Goal: Information Seeking & Learning: Find specific page/section

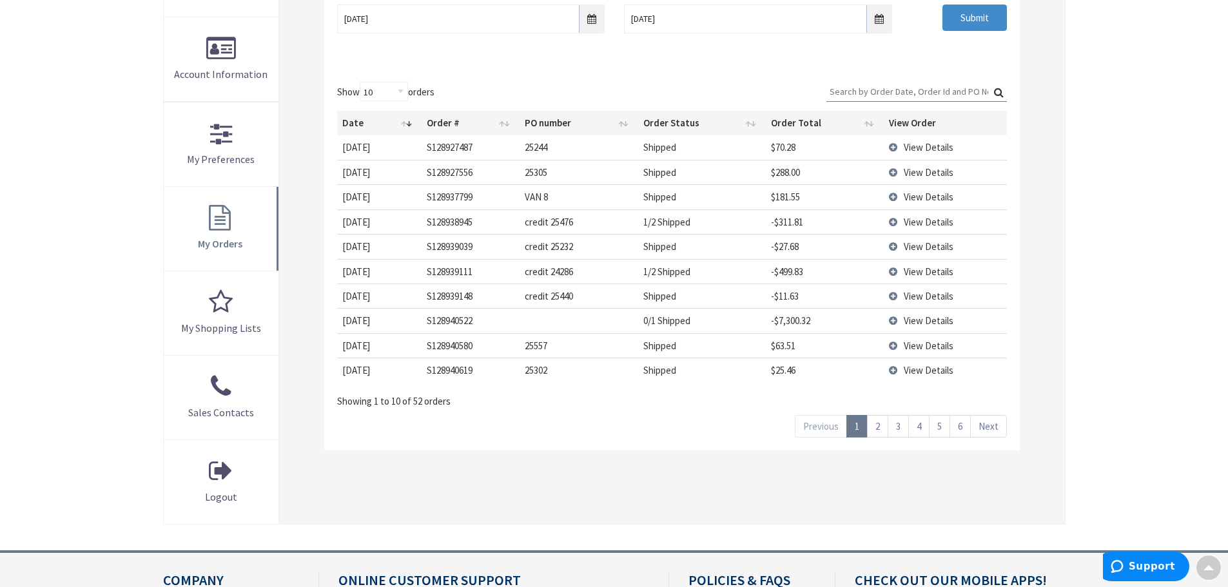
click at [879, 428] on link "2" at bounding box center [877, 426] width 21 height 23
click at [862, 425] on link "1" at bounding box center [857, 426] width 21 height 23
click at [893, 371] on td "View Details" at bounding box center [945, 370] width 123 height 25
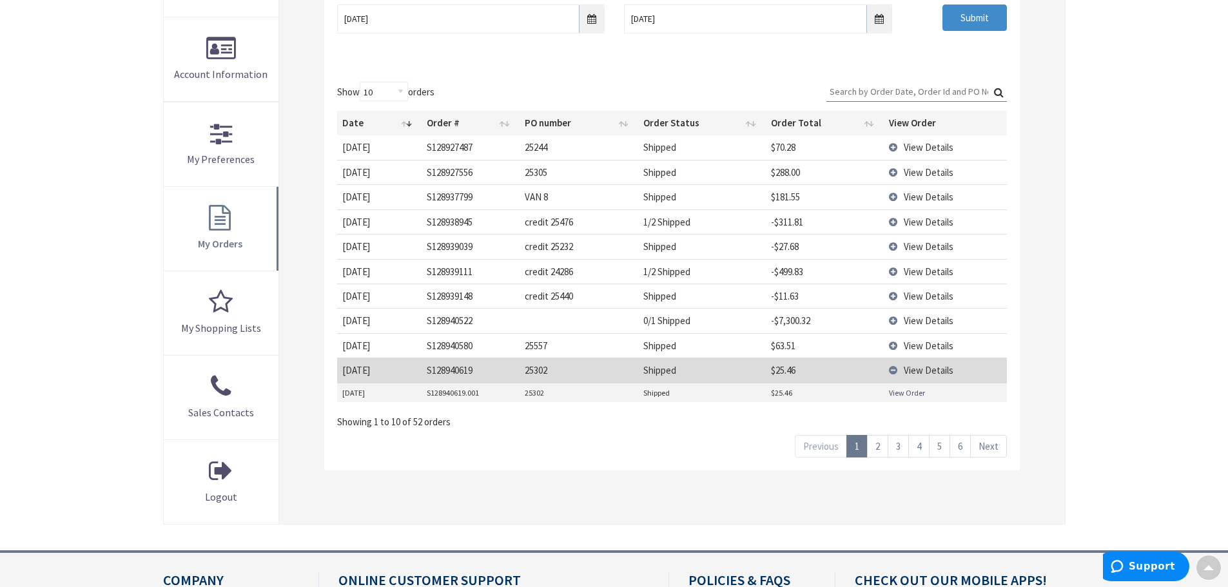
click at [899, 393] on link "View Order" at bounding box center [907, 393] width 36 height 11
click at [898, 346] on td "View Details" at bounding box center [945, 345] width 123 height 25
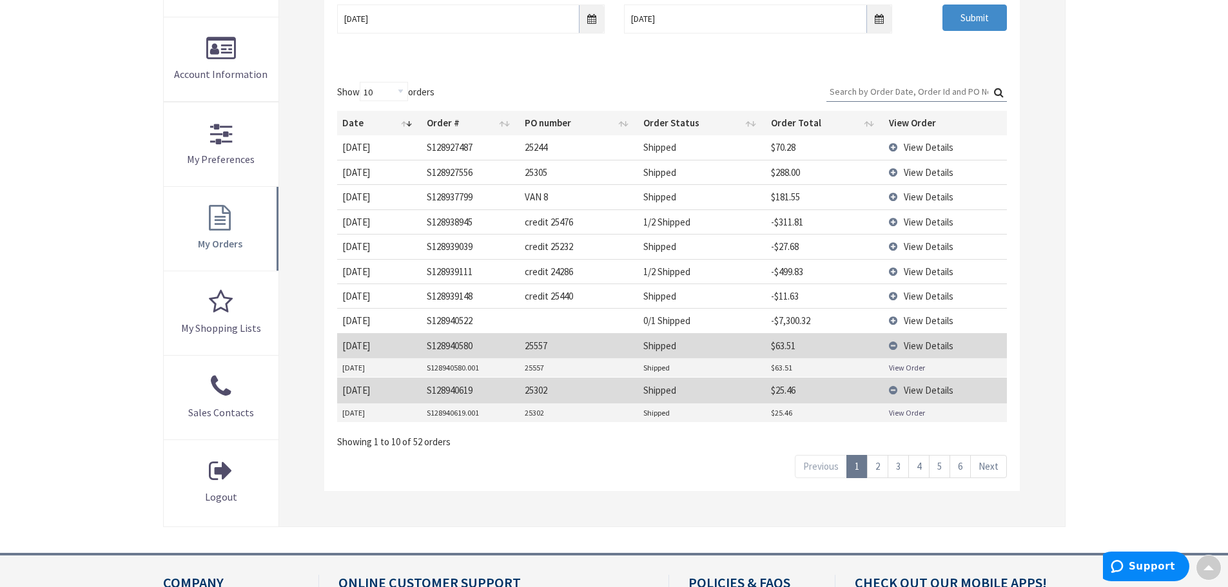
click at [898, 371] on link "View Order" at bounding box center [907, 367] width 36 height 11
click at [903, 366] on link "View Order" at bounding box center [907, 367] width 36 height 11
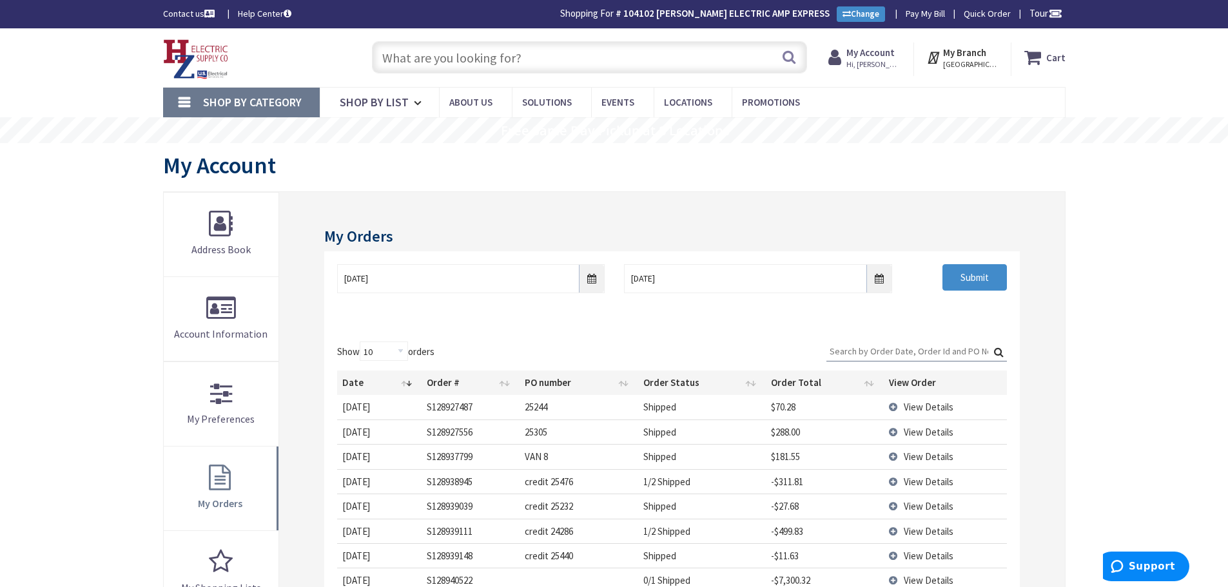
drag, startPoint x: 429, startPoint y: 57, endPoint x: 502, endPoint y: 63, distance: 73.7
click at [437, 59] on input "text" at bounding box center [589, 57] width 435 height 32
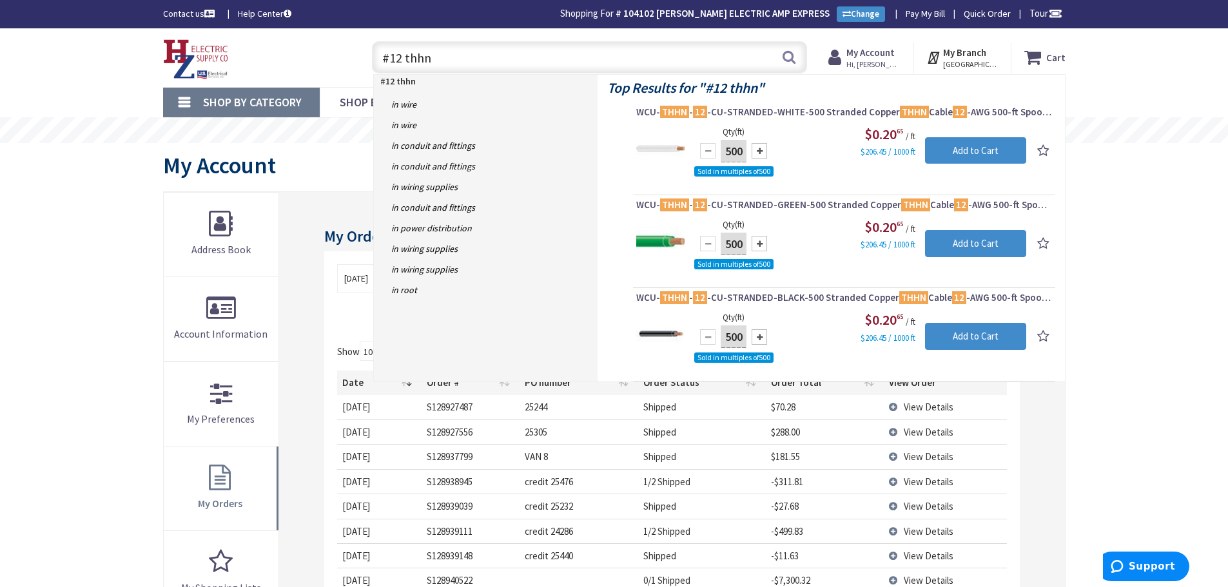
drag, startPoint x: 438, startPoint y: 61, endPoint x: 1160, endPoint y: 346, distance: 776.6
click at [42, 48] on div "Skip to Content Toggle Nav #12 thhn #12 thhn Search Cart My Cart Close" at bounding box center [614, 57] width 1228 height 59
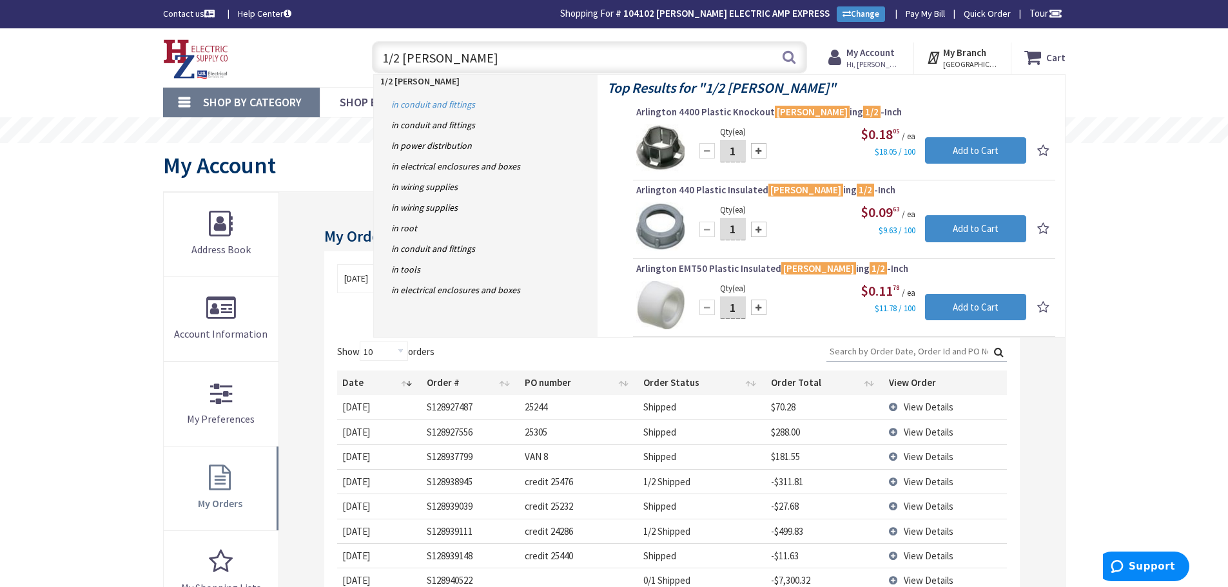
drag, startPoint x: 401, startPoint y: 56, endPoint x: 469, endPoint y: 94, distance: 77.7
click at [402, 57] on input "1/2 bush" at bounding box center [589, 57] width 435 height 32
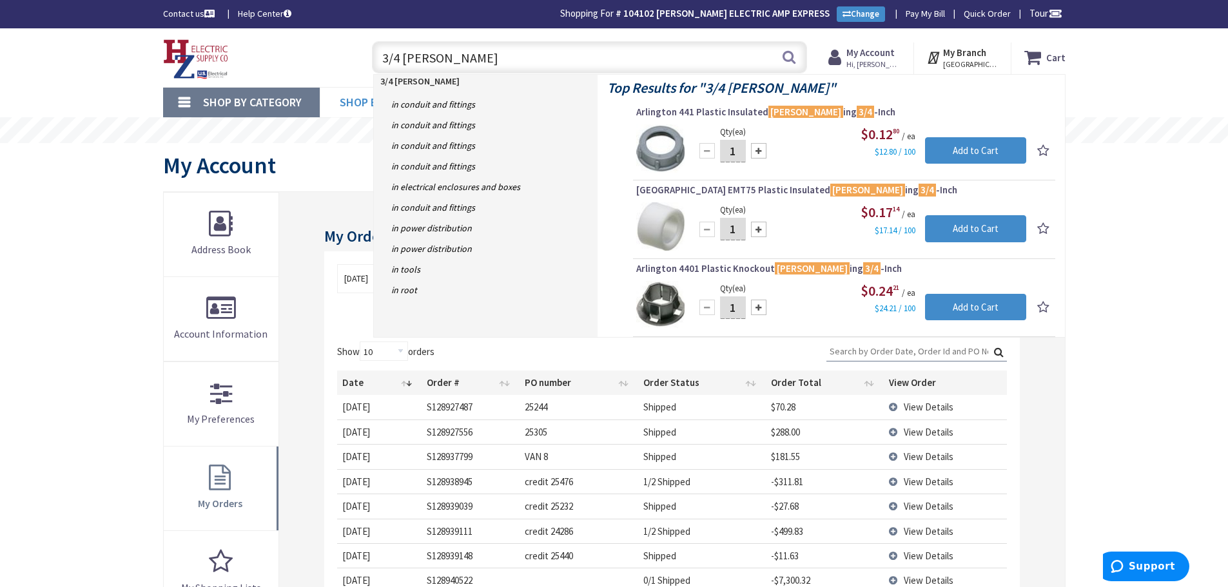
drag, startPoint x: 442, startPoint y: 65, endPoint x: 414, endPoint y: 101, distance: 45.4
click at [270, 94] on div "Skip to Content Toggle Nav 3/4 bush 3/4 bush Search Cart My Cart Close" at bounding box center [614, 544] width 1228 height 1032
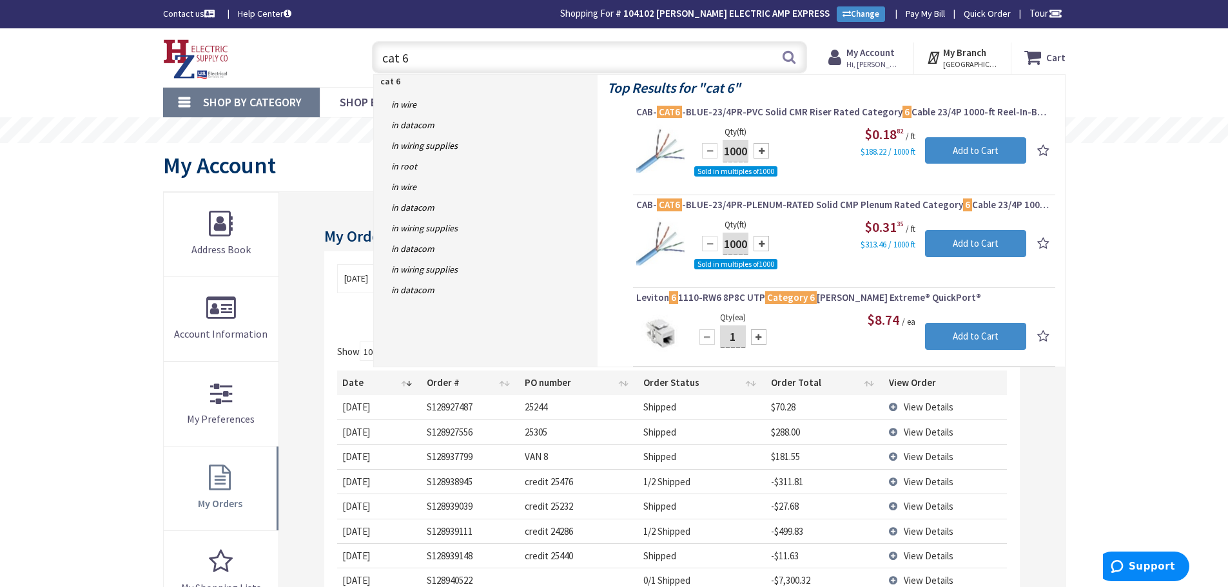
drag, startPoint x: 355, startPoint y: 66, endPoint x: 311, endPoint y: 67, distance: 43.2
click at [342, 66] on div "Toggle Nav cat 6 cat 6 Search Cart My Cart Close" at bounding box center [614, 57] width 922 height 43
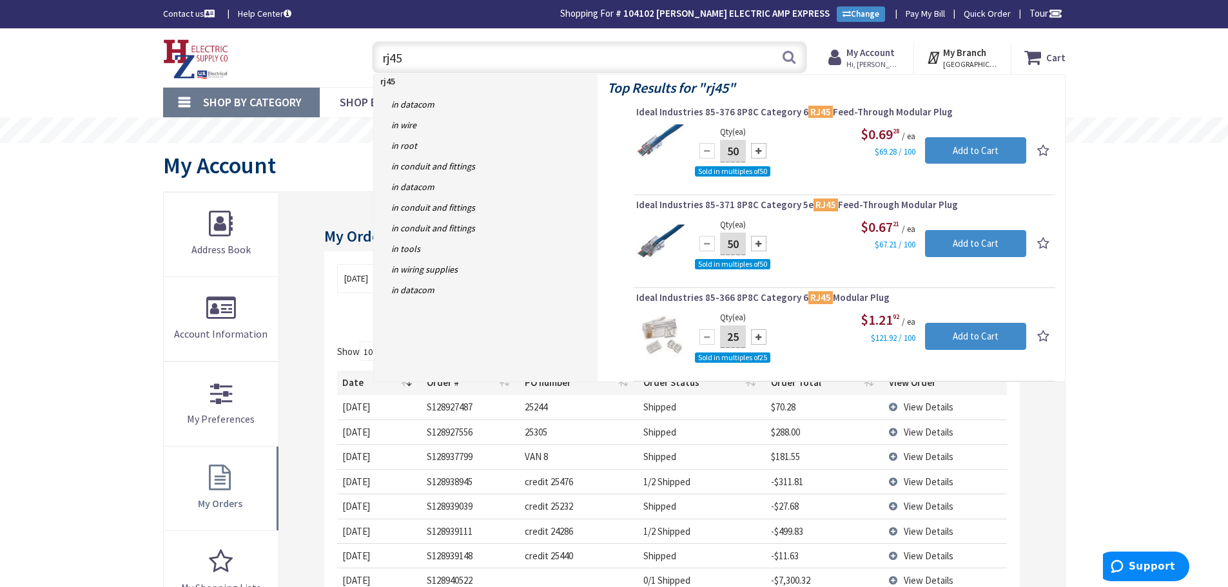
drag, startPoint x: 411, startPoint y: 59, endPoint x: 471, endPoint y: 128, distance: 91.4
click at [335, 92] on div "Skip to Content Toggle Nav rj45 rj45 Search Cart My Cart Close" at bounding box center [614, 544] width 1228 height 1032
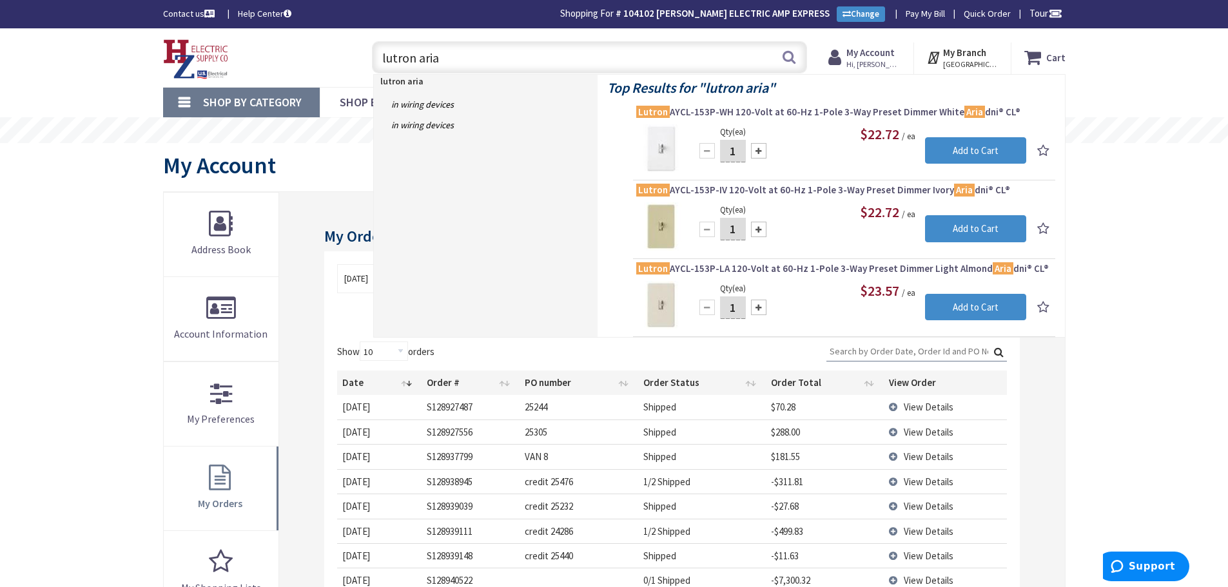
drag, startPoint x: 472, startPoint y: 60, endPoint x: 271, endPoint y: 74, distance: 201.6
click at [273, 70] on div "Toggle Nav lutron aria lutron aria Search Cart My Cart Close" at bounding box center [614, 57] width 922 height 43
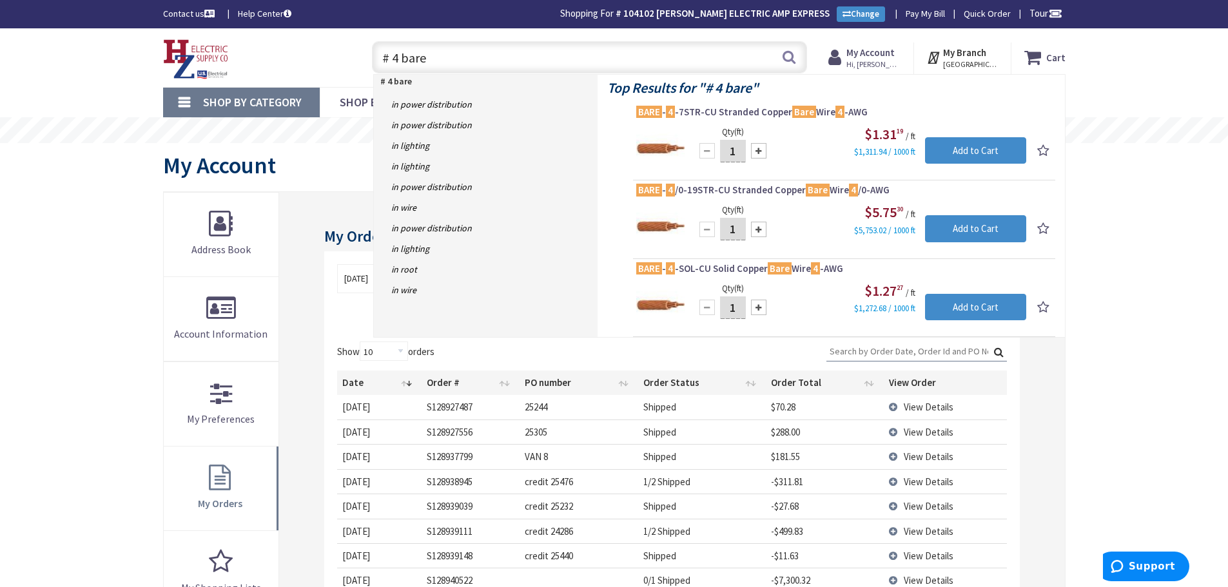
drag, startPoint x: 442, startPoint y: 46, endPoint x: 21, endPoint y: 111, distance: 426.0
click at [46, 103] on div "Skip to Content Toggle Nav # 4 bare # 4 bare Search Cart My Cart Close" at bounding box center [614, 544] width 1228 height 1032
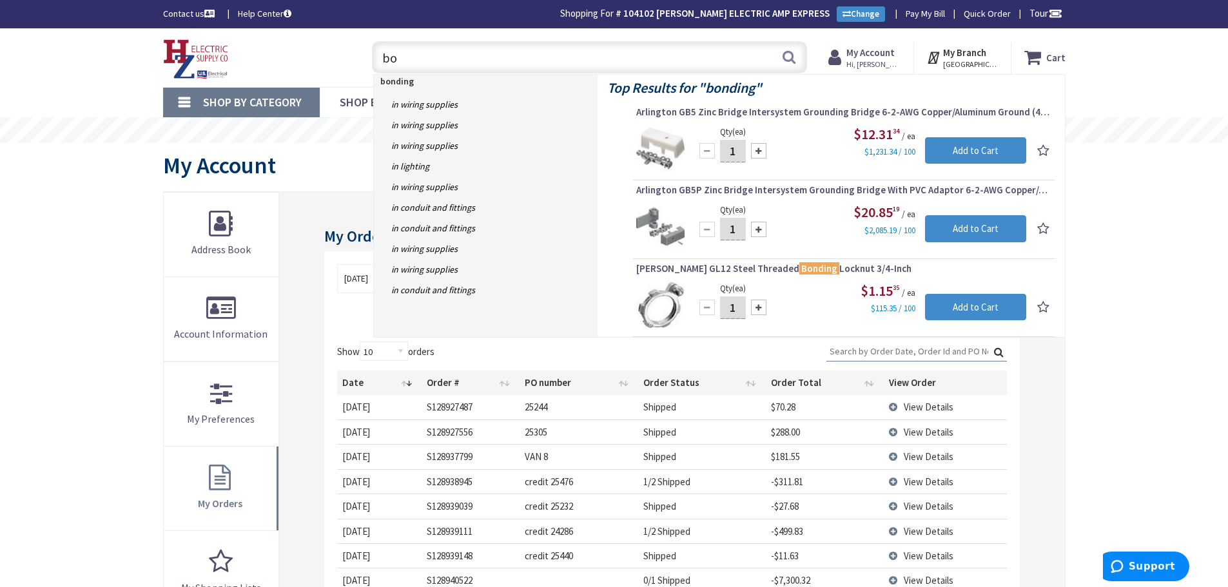
type input "b"
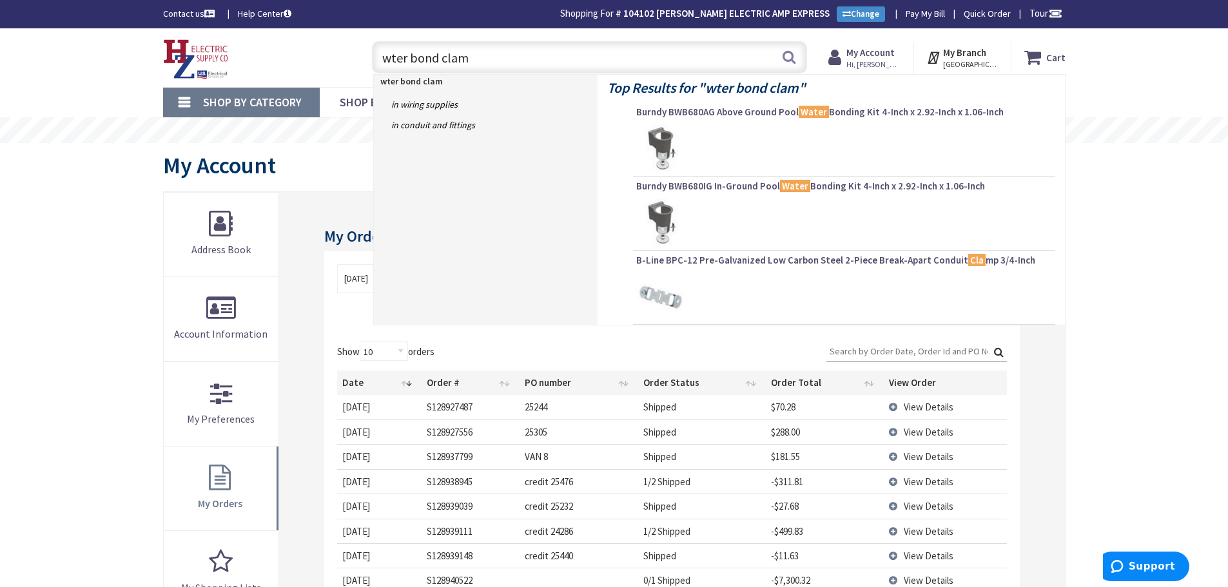
type input "wter bond clamp"
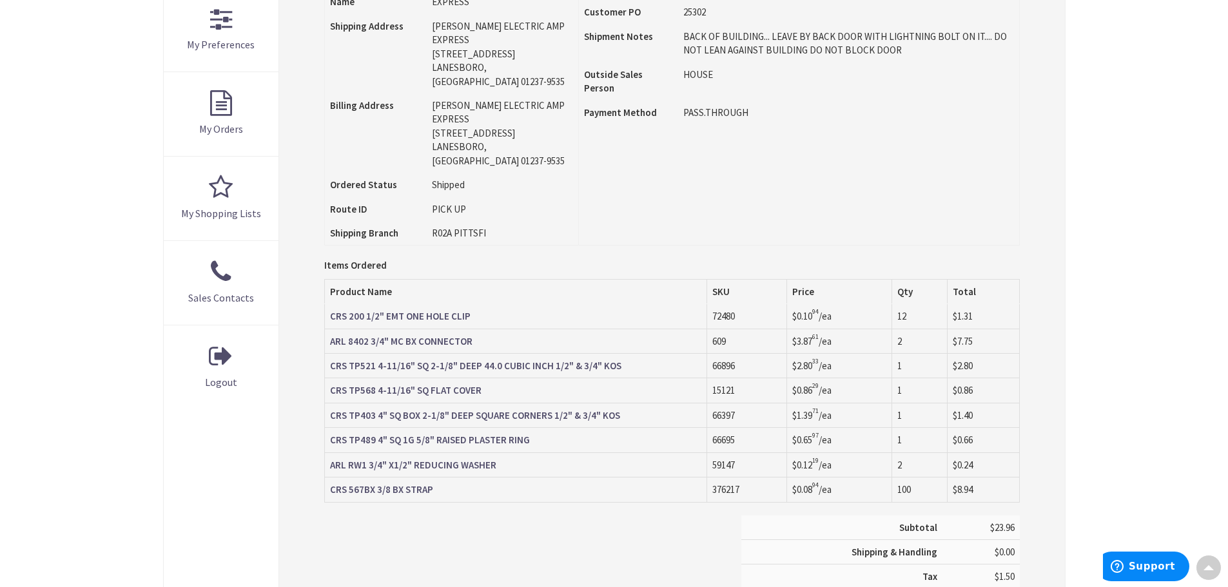
scroll to position [387, 0]
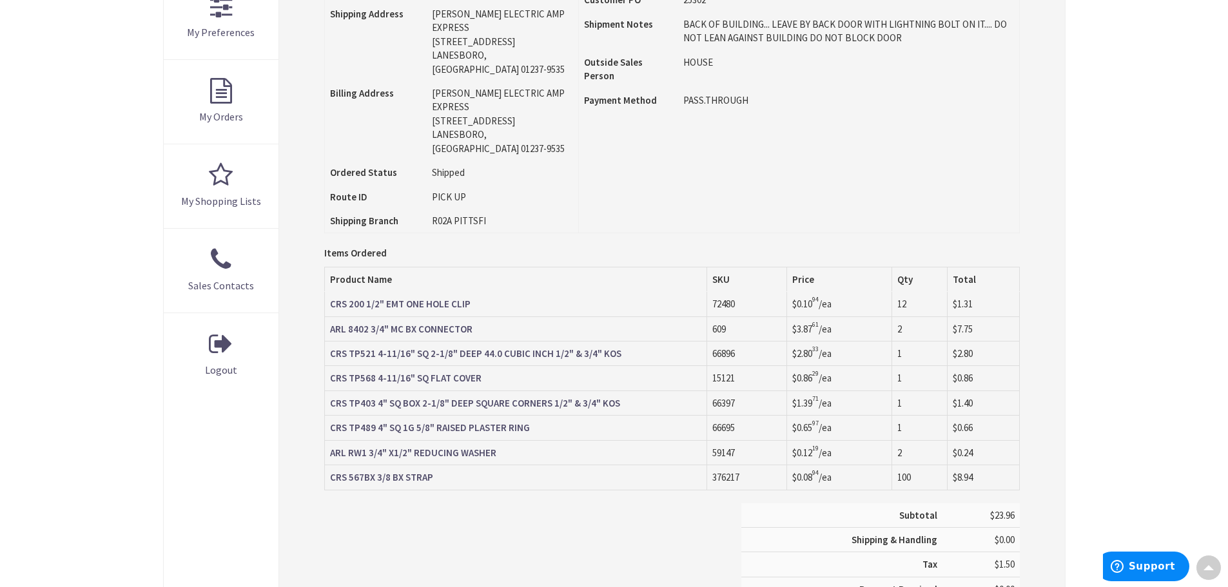
type input "[PERSON_NAME][GEOGRAPHIC_DATA], [GEOGRAPHIC_DATA]"
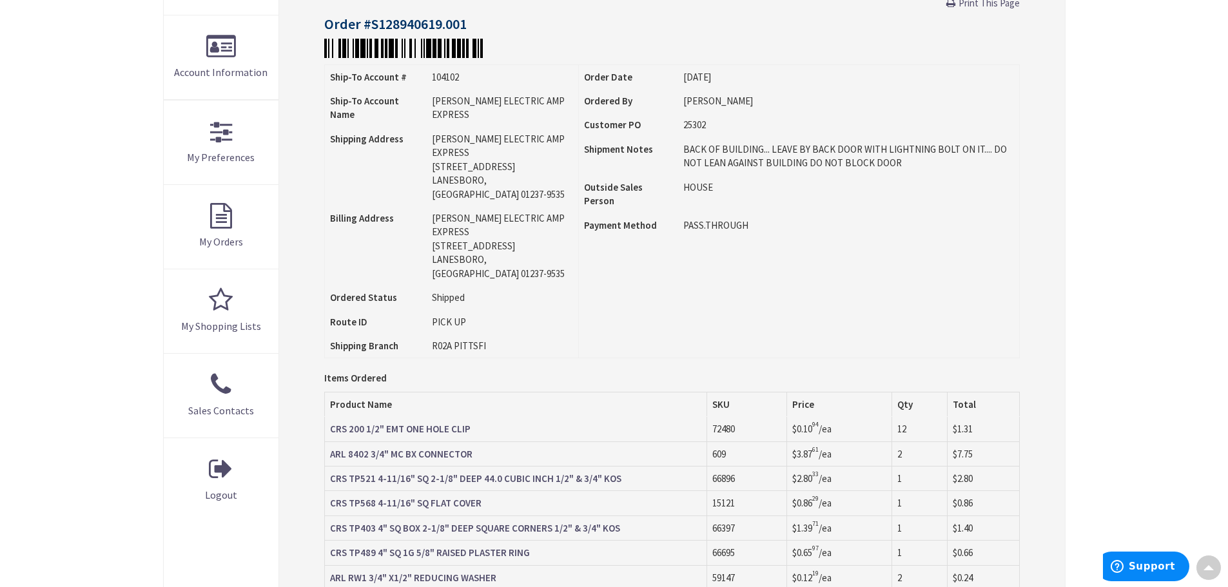
scroll to position [0, 0]
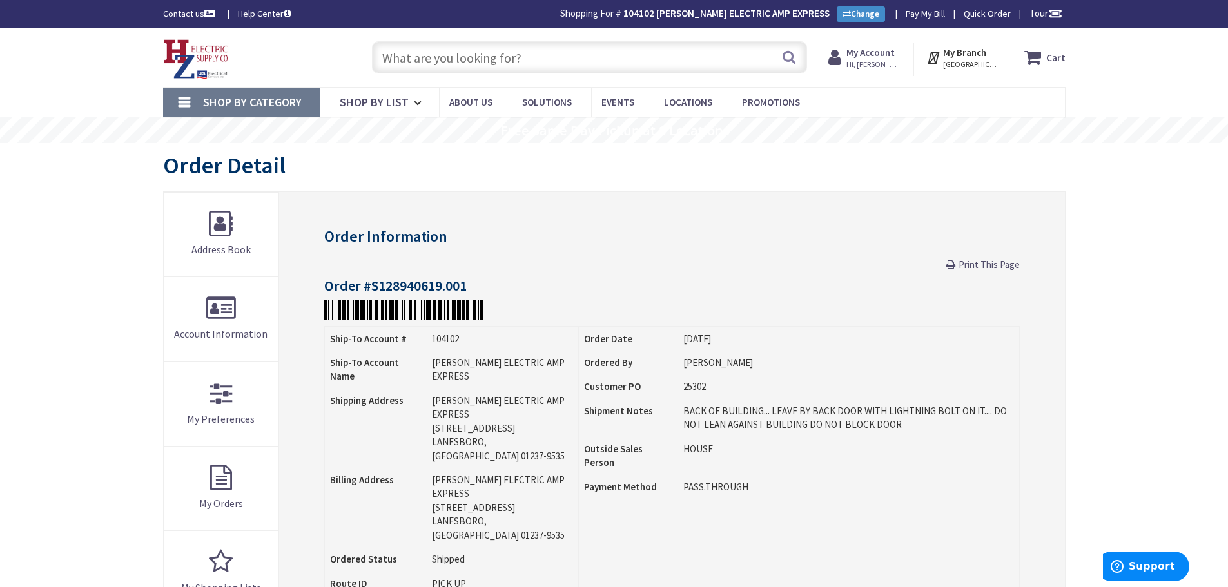
click at [406, 60] on input "text" at bounding box center [589, 57] width 435 height 32
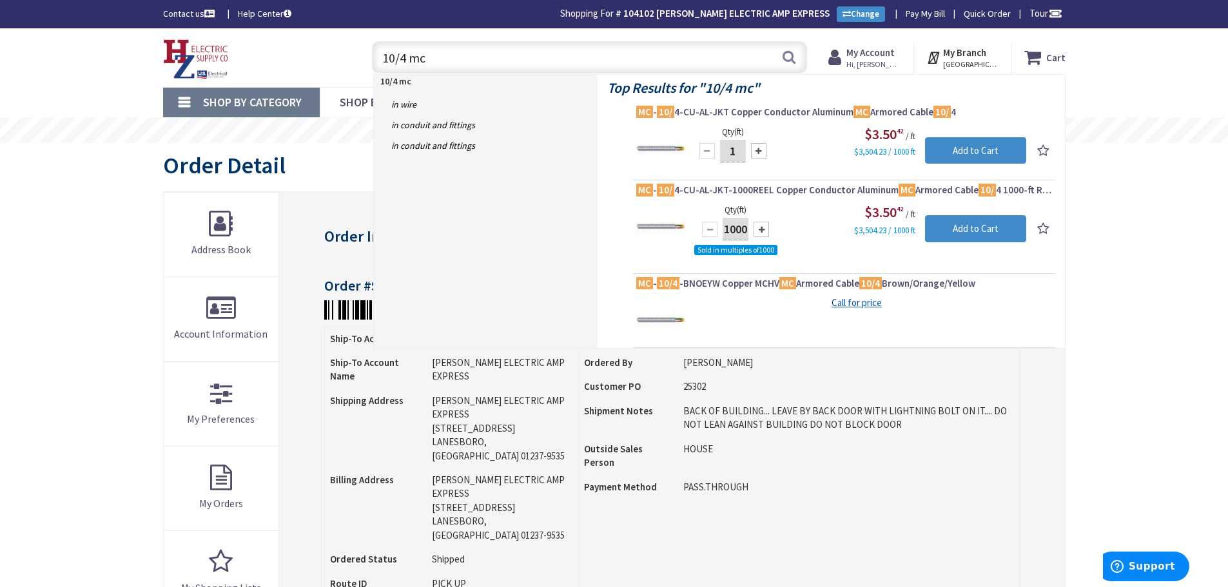
click at [408, 55] on input "10/4 mc" at bounding box center [589, 57] width 435 height 32
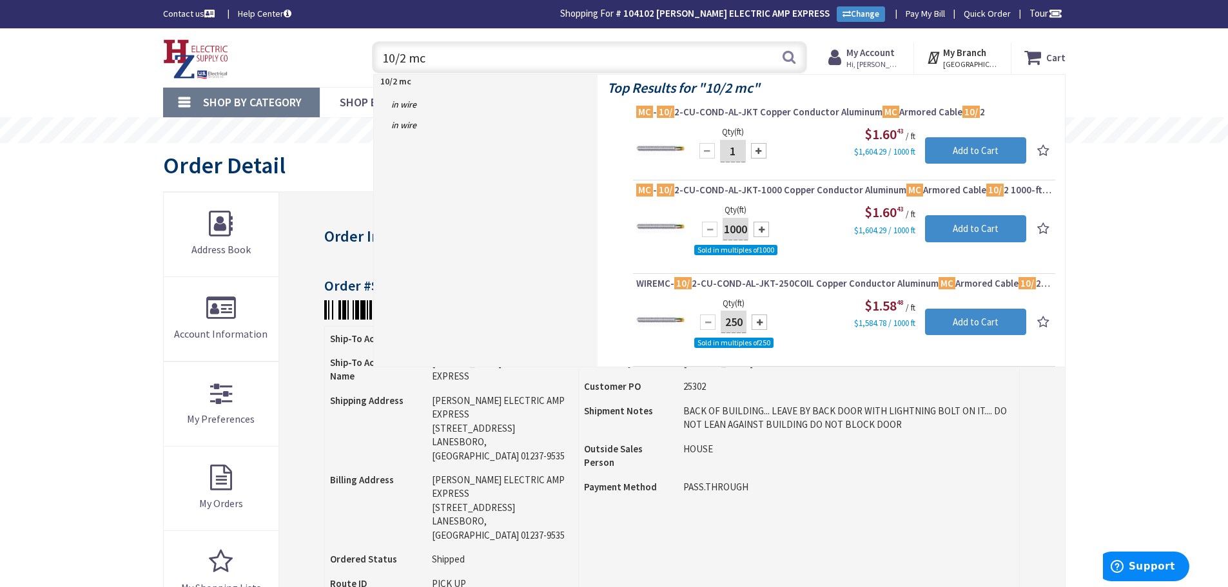
type input "10/2 mc"
click at [527, 215] on div "10/2 mc in Wire in Wire" at bounding box center [486, 221] width 224 height 292
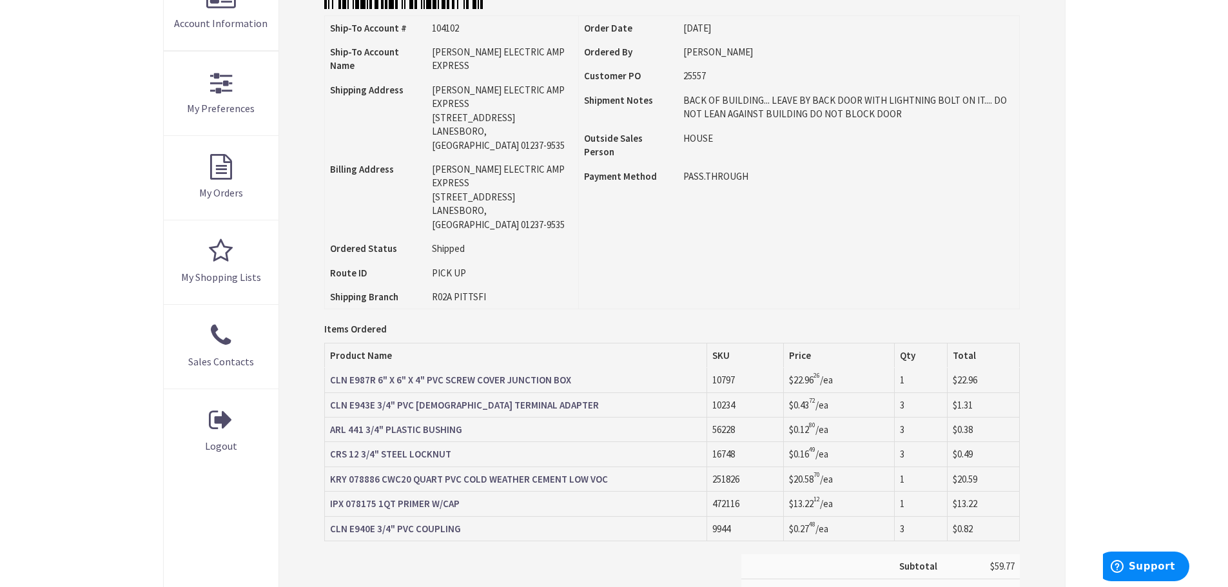
scroll to position [387, 0]
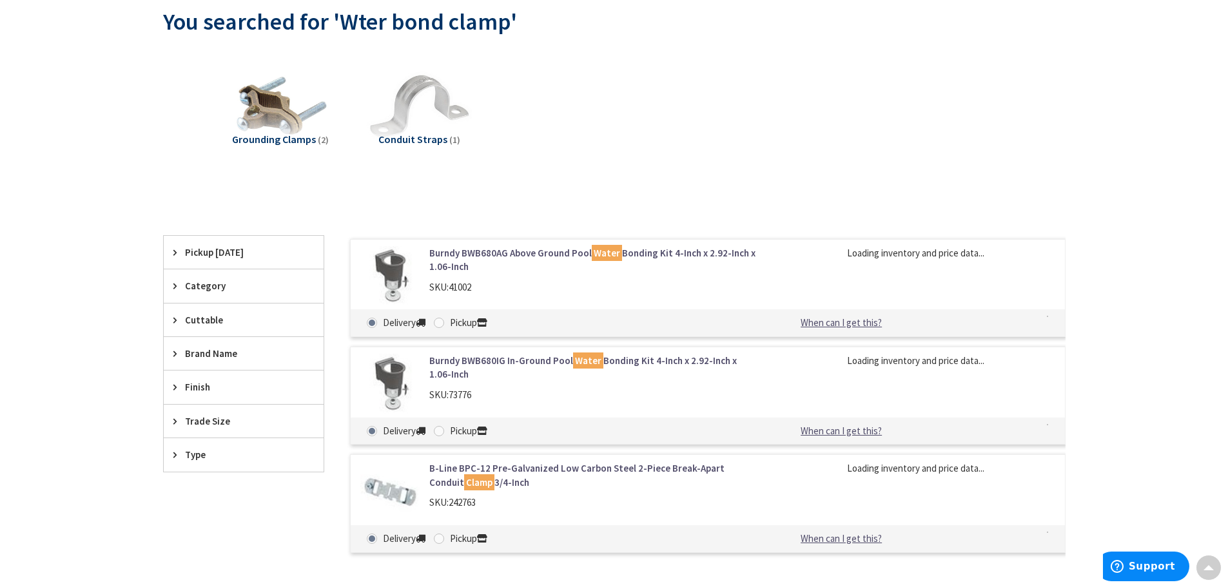
scroll to position [131, 0]
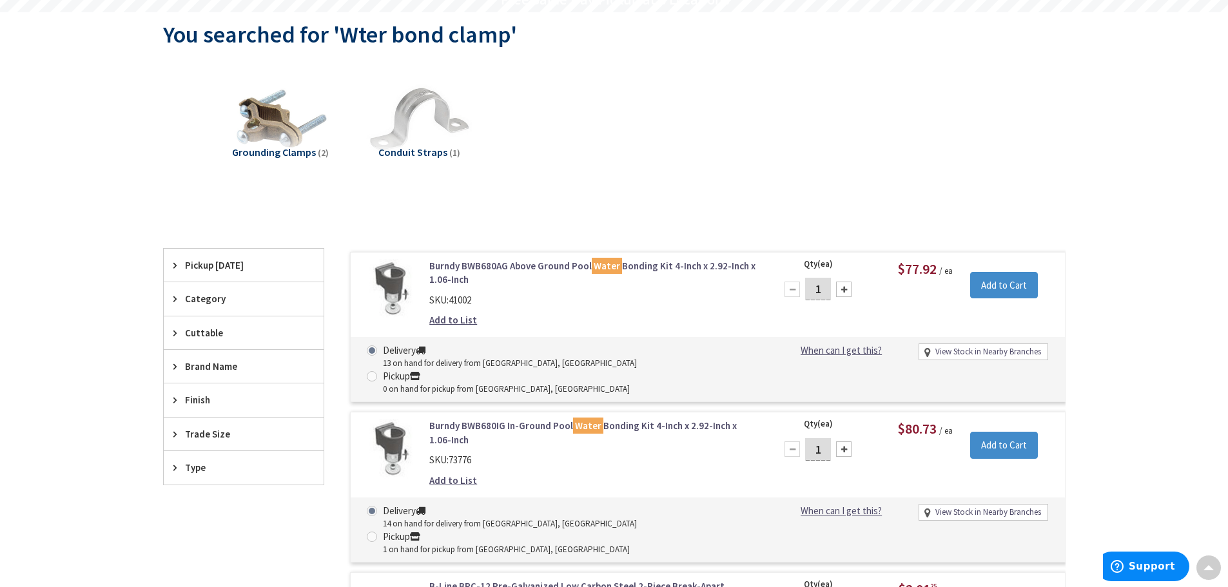
drag, startPoint x: 274, startPoint y: 147, endPoint x: 157, endPoint y: 181, distance: 121.4
click at [274, 147] on span "Grounding Clamps" at bounding box center [274, 152] width 84 height 13
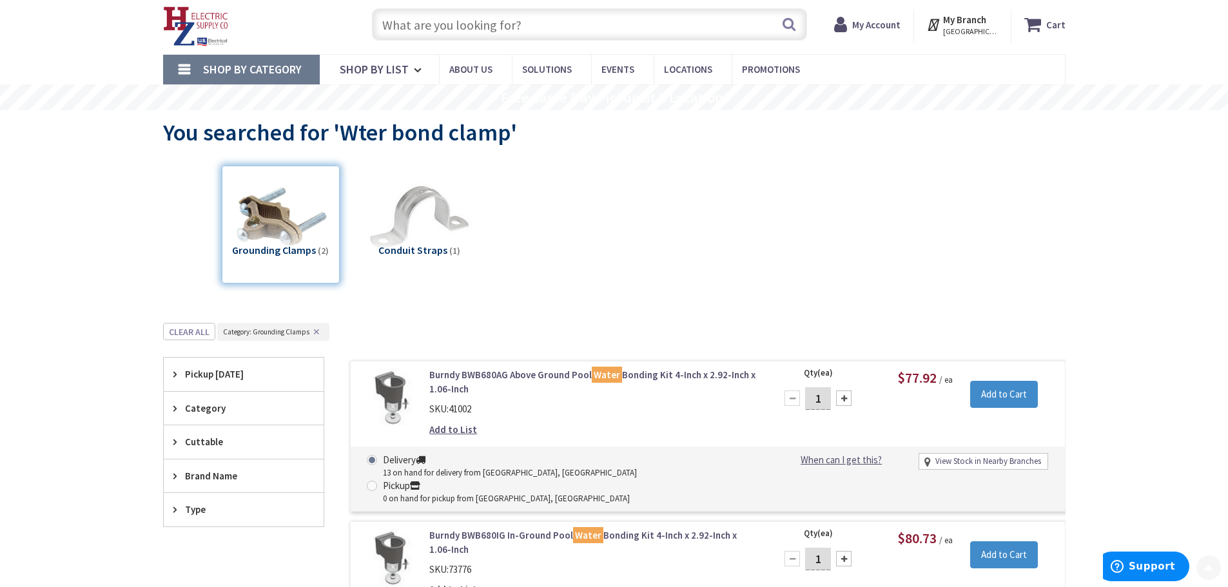
scroll to position [0, 0]
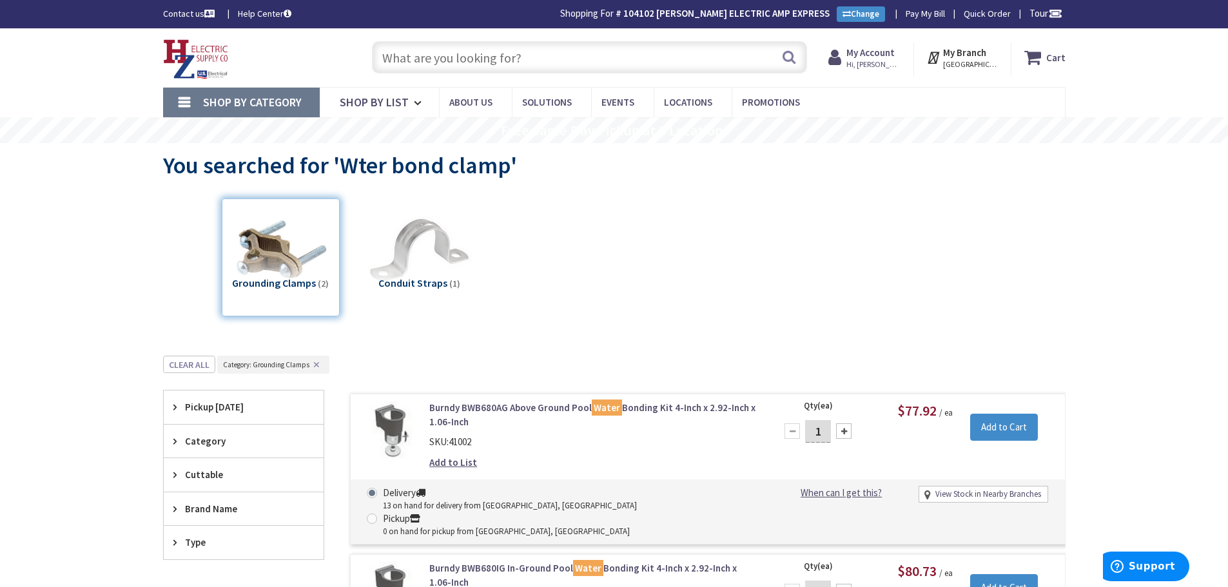
drag, startPoint x: 413, startPoint y: 57, endPoint x: 413, endPoint y: 66, distance: 8.4
click at [413, 61] on input "text" at bounding box center [589, 57] width 435 height 32
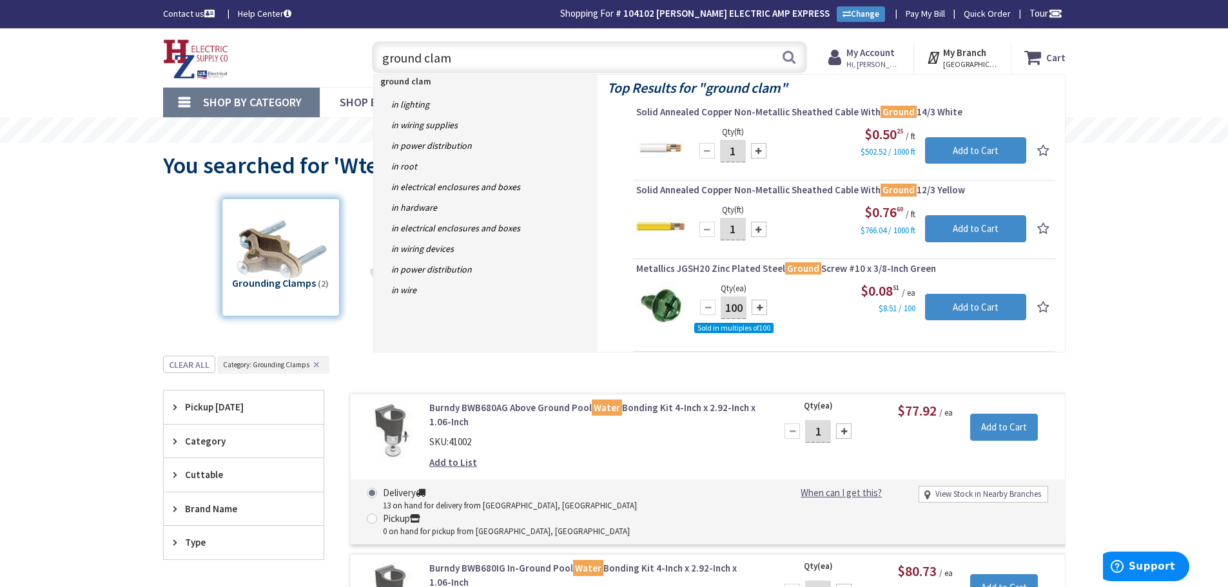
type input "ground clamp"
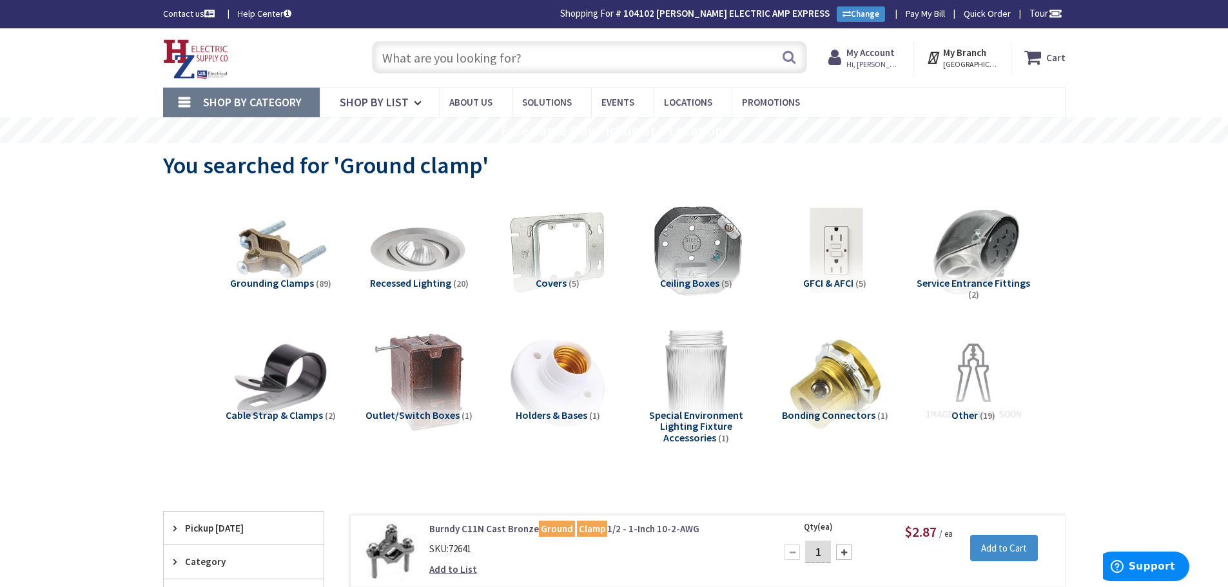
click at [435, 48] on input "text" at bounding box center [589, 57] width 435 height 32
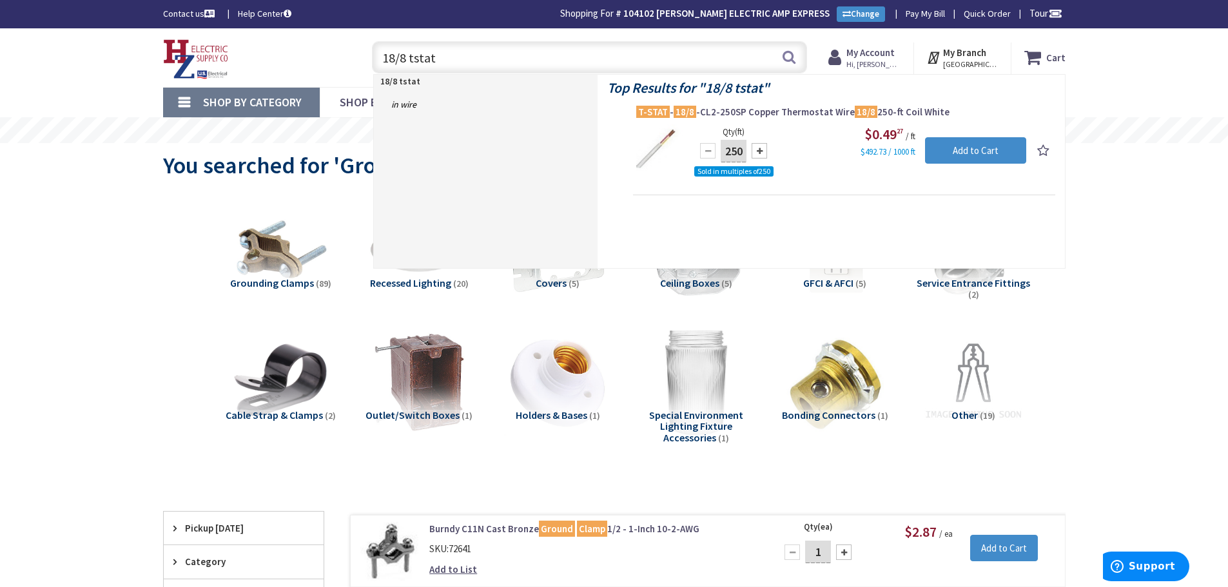
drag, startPoint x: 457, startPoint y: 64, endPoint x: 27, endPoint y: 128, distance: 434.1
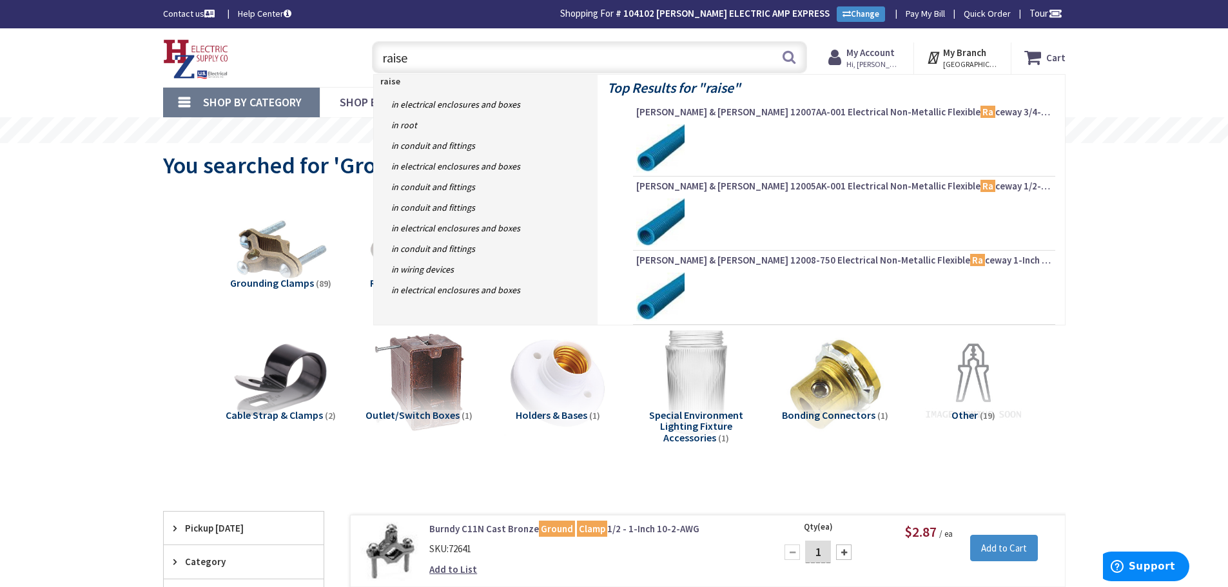
type input "raised"
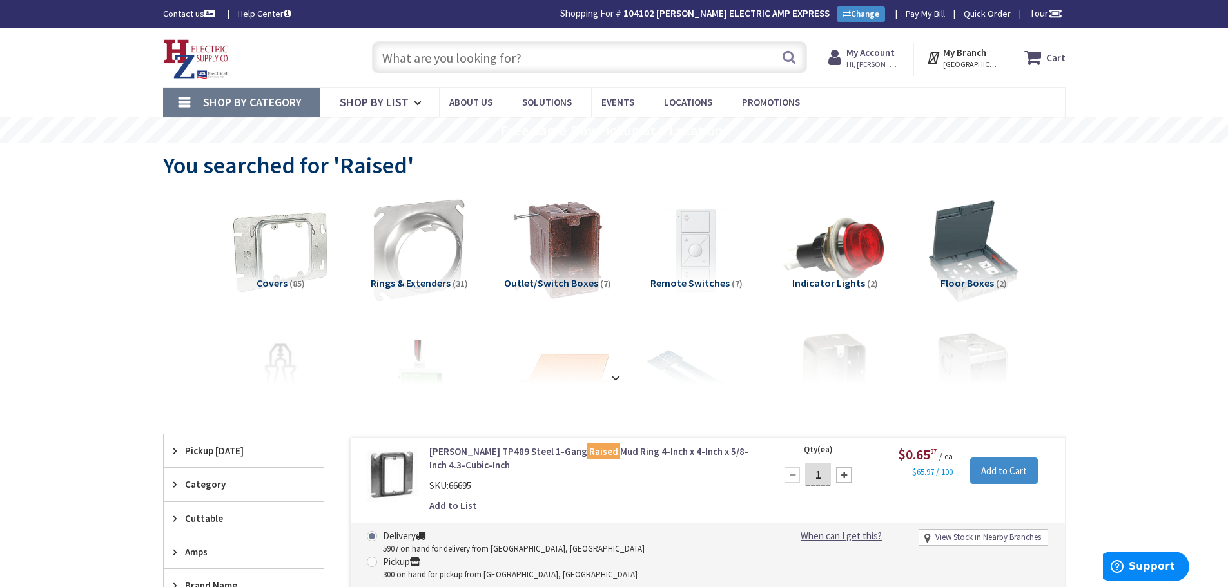
drag, startPoint x: 403, startPoint y: 53, endPoint x: 1214, endPoint y: 195, distance: 823.6
click at [409, 54] on input "text" at bounding box center [589, 57] width 435 height 32
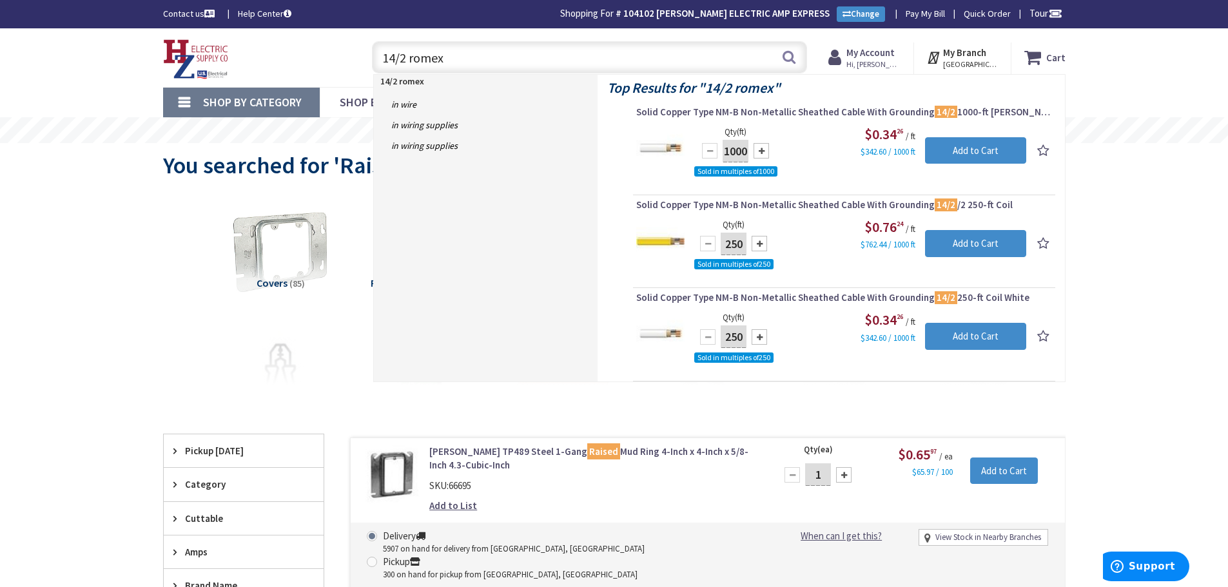
drag, startPoint x: 447, startPoint y: 63, endPoint x: 261, endPoint y: 65, distance: 185.7
click at [262, 64] on div "Toggle Nav 14/2 romex 14/2 romex Search Cart My Cart Close" at bounding box center [614, 57] width 922 height 43
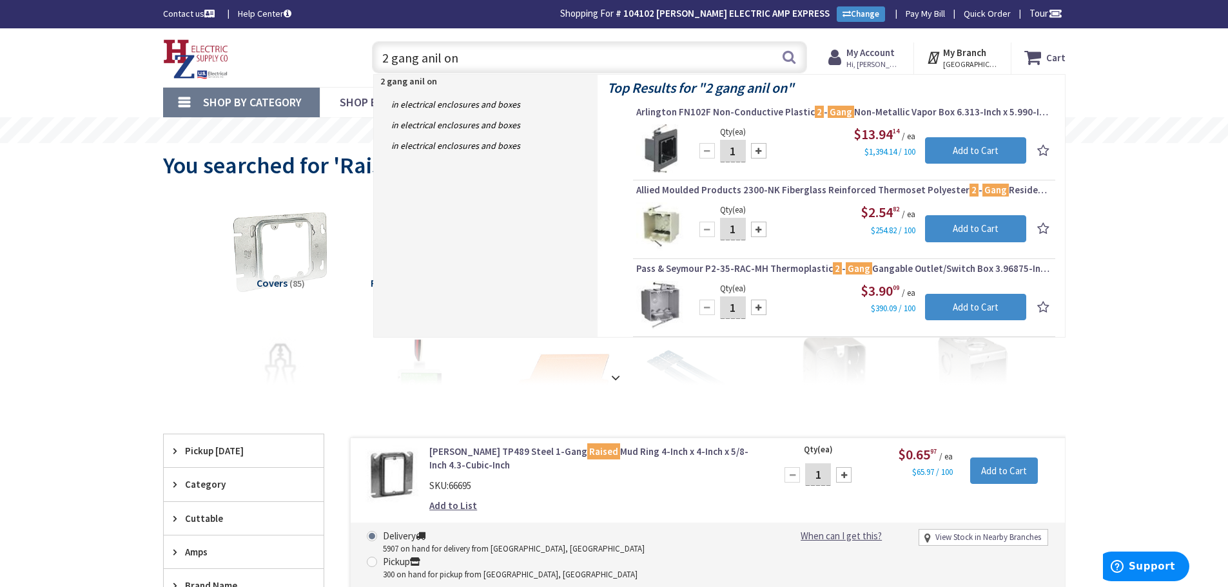
drag, startPoint x: 485, startPoint y: 48, endPoint x: 82, endPoint y: 79, distance: 404.2
click at [66, 78] on div "Skip to Content Toggle Nav 2 gang anil on 2 gang anil on Search Cart My Cart Cl…" at bounding box center [614, 57] width 1228 height 59
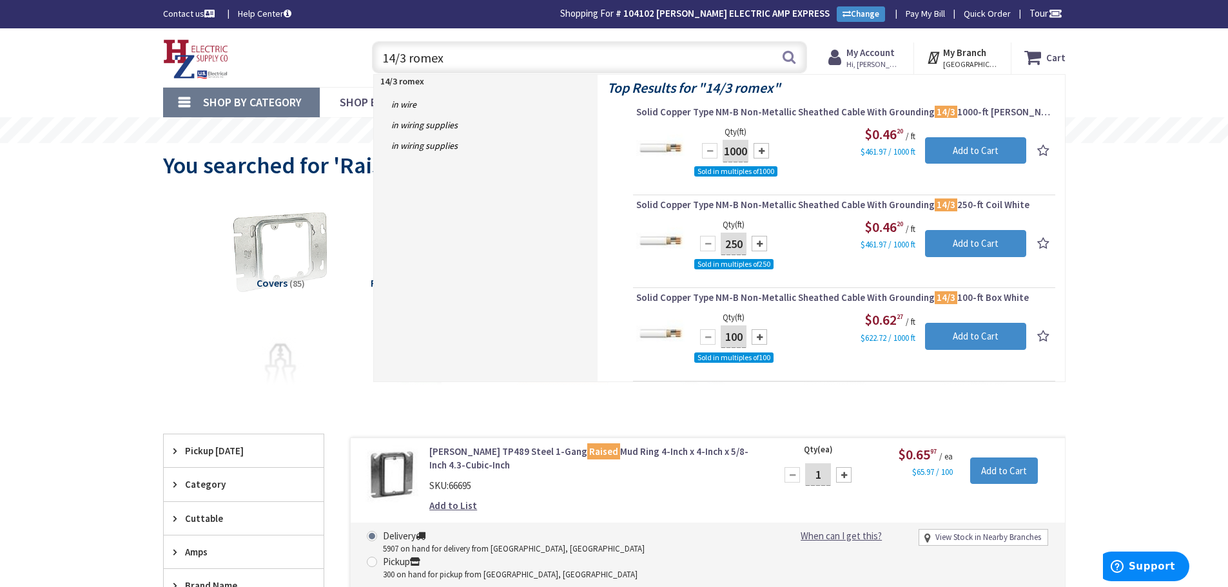
type input "14/3 romex"
click at [868, 59] on span "Hi, [PERSON_NAME]" at bounding box center [874, 64] width 55 height 10
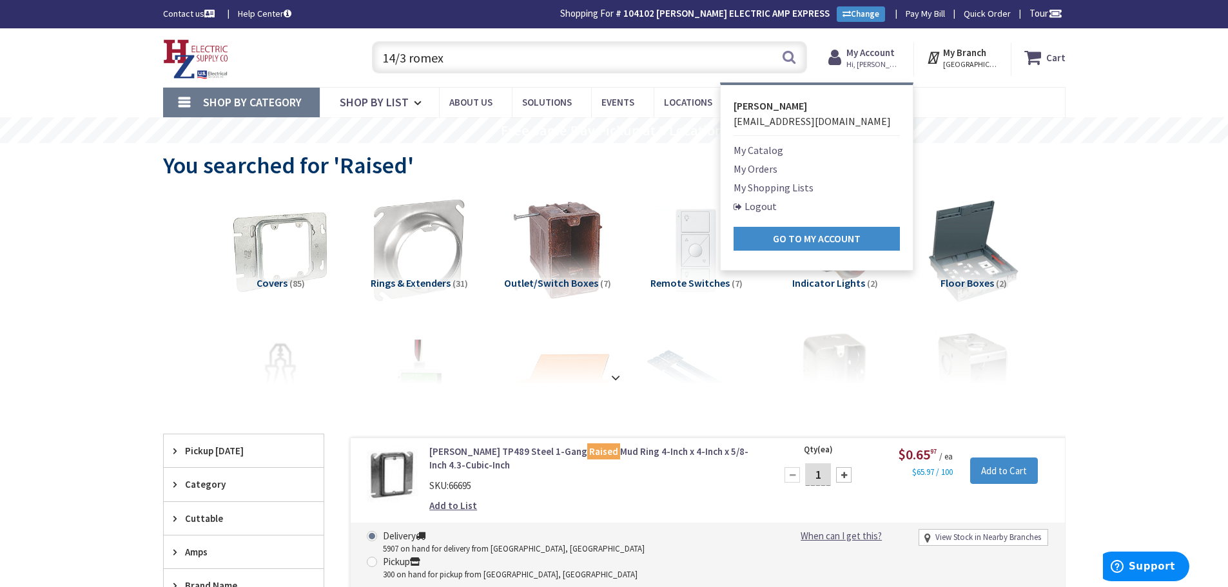
click at [747, 169] on link "My Orders" at bounding box center [756, 168] width 44 height 15
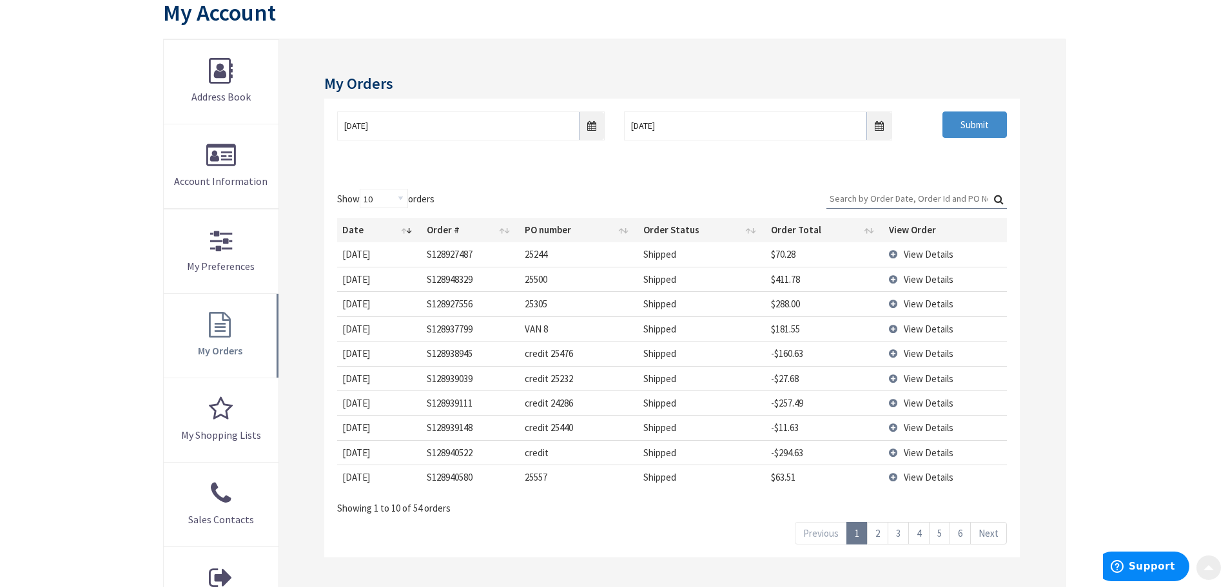
scroll to position [193, 0]
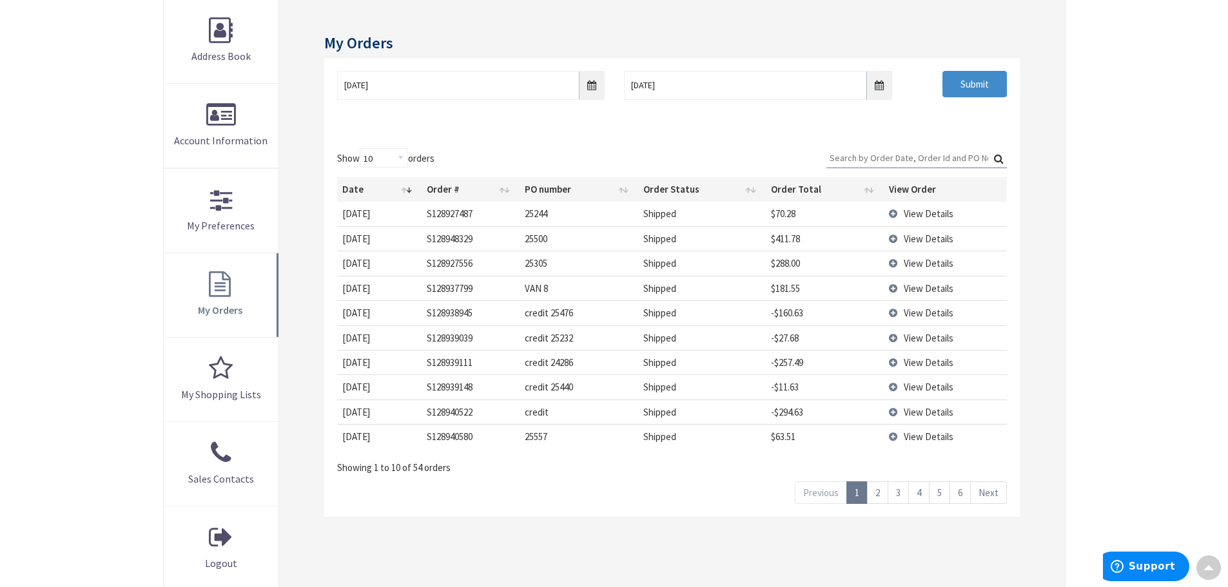
click at [874, 493] on link "2" at bounding box center [877, 493] width 21 height 23
click at [896, 491] on link "3" at bounding box center [898, 493] width 21 height 23
click at [887, 340] on td "View Details" at bounding box center [945, 338] width 123 height 25
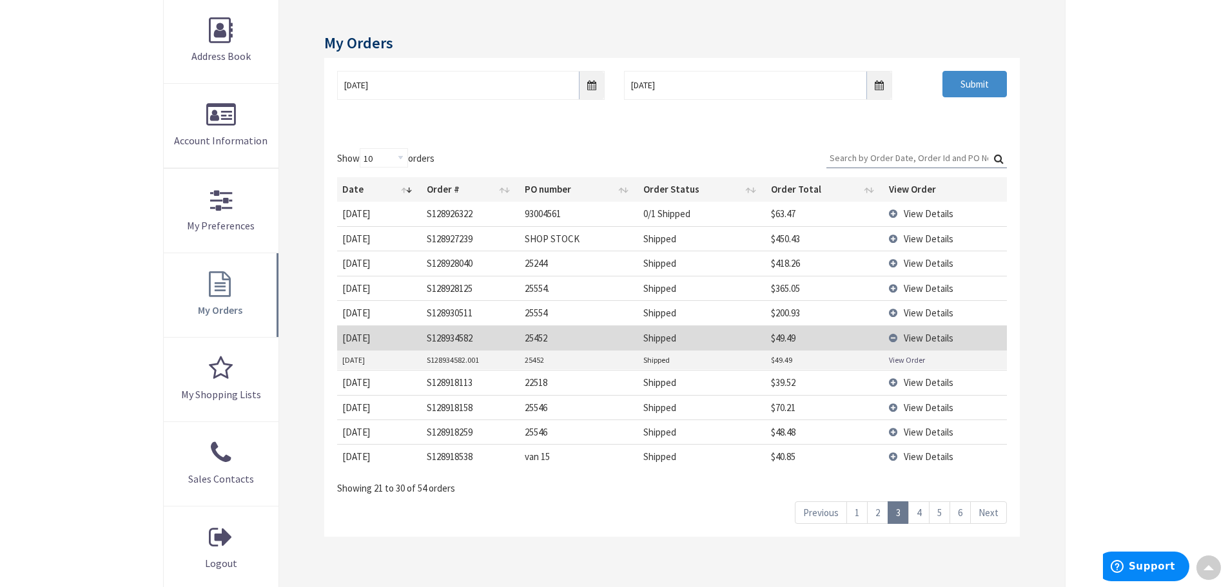
click at [895, 360] on link "View Order" at bounding box center [907, 360] width 36 height 11
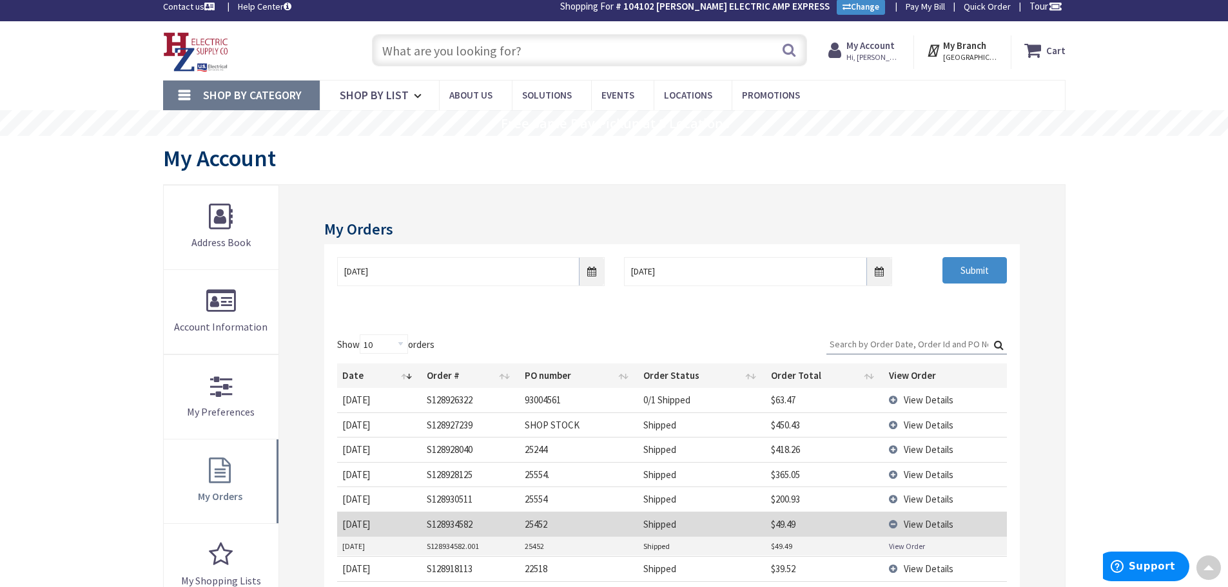
scroll to position [0, 0]
